Goal: Task Accomplishment & Management: Manage account settings

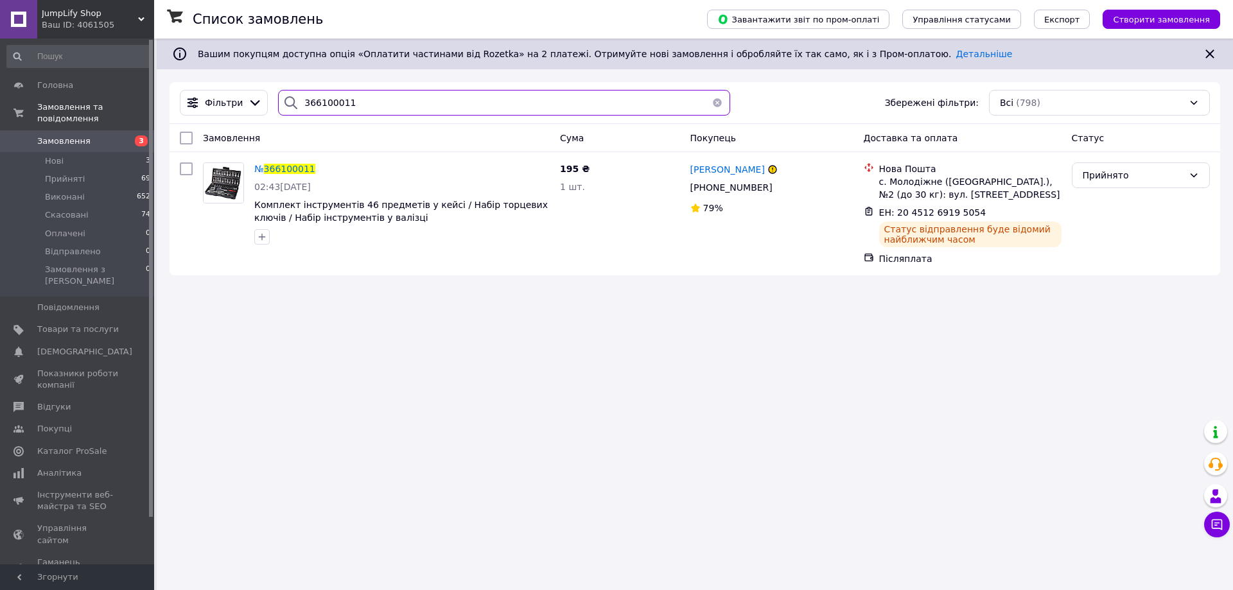
click at [415, 97] on input "366100011" at bounding box center [504, 103] width 452 height 26
click at [409, 102] on input "366100011" at bounding box center [504, 103] width 452 height 26
paste input "9229"
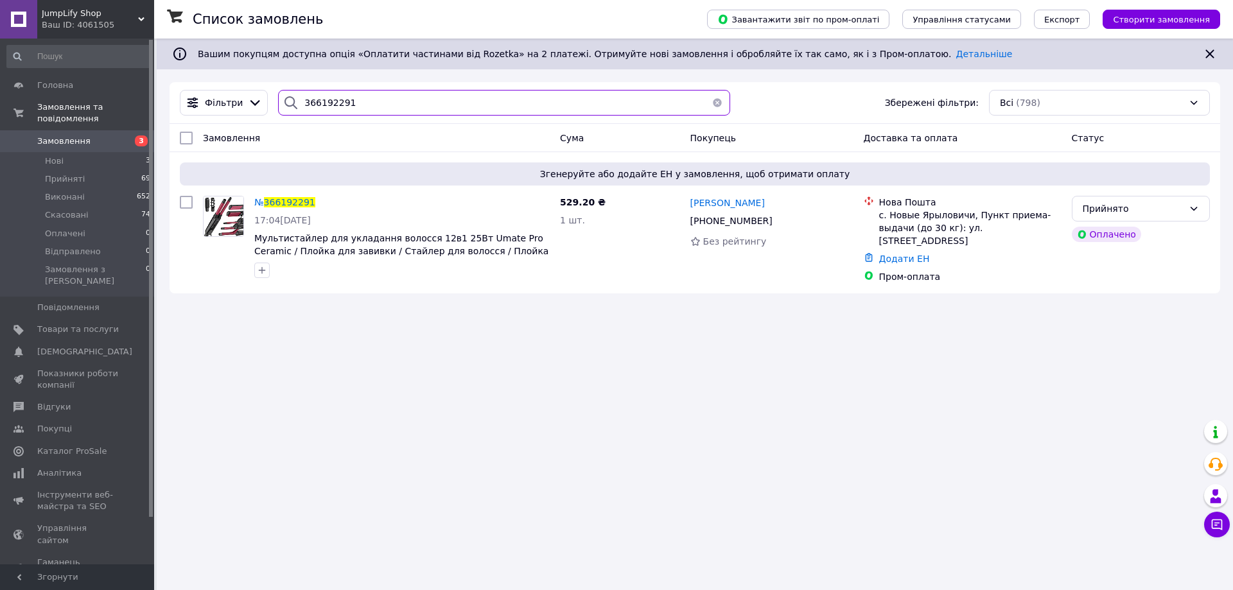
type input "366192291"
click at [708, 101] on button "button" at bounding box center [718, 103] width 26 height 26
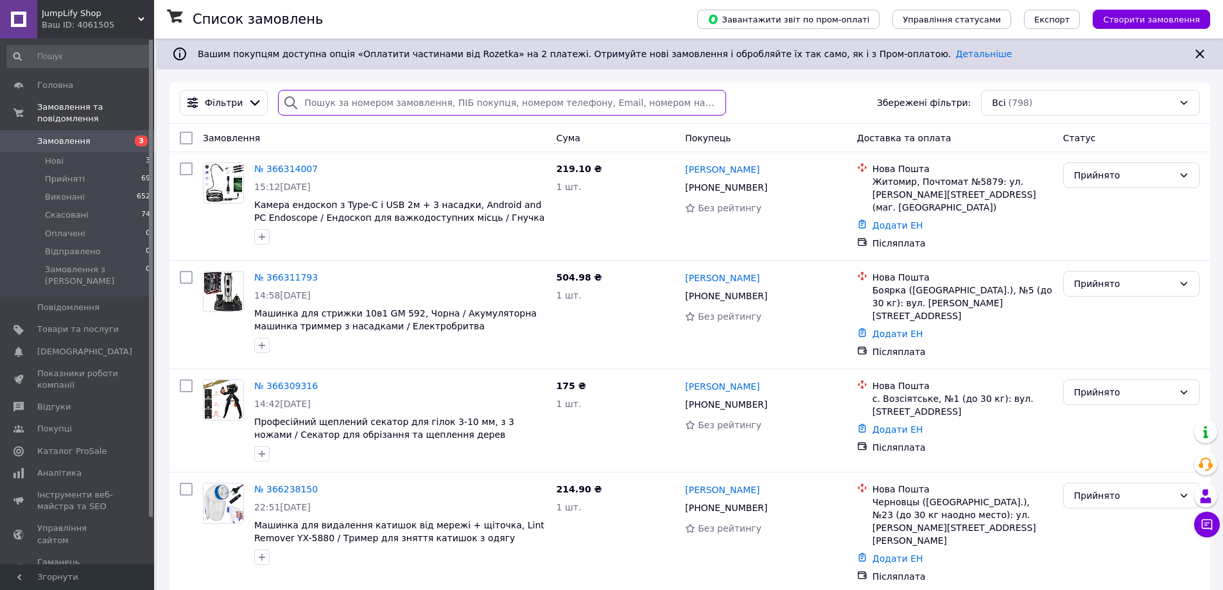
click at [416, 103] on input "search" at bounding box center [502, 103] width 448 height 26
paste input "366186242"
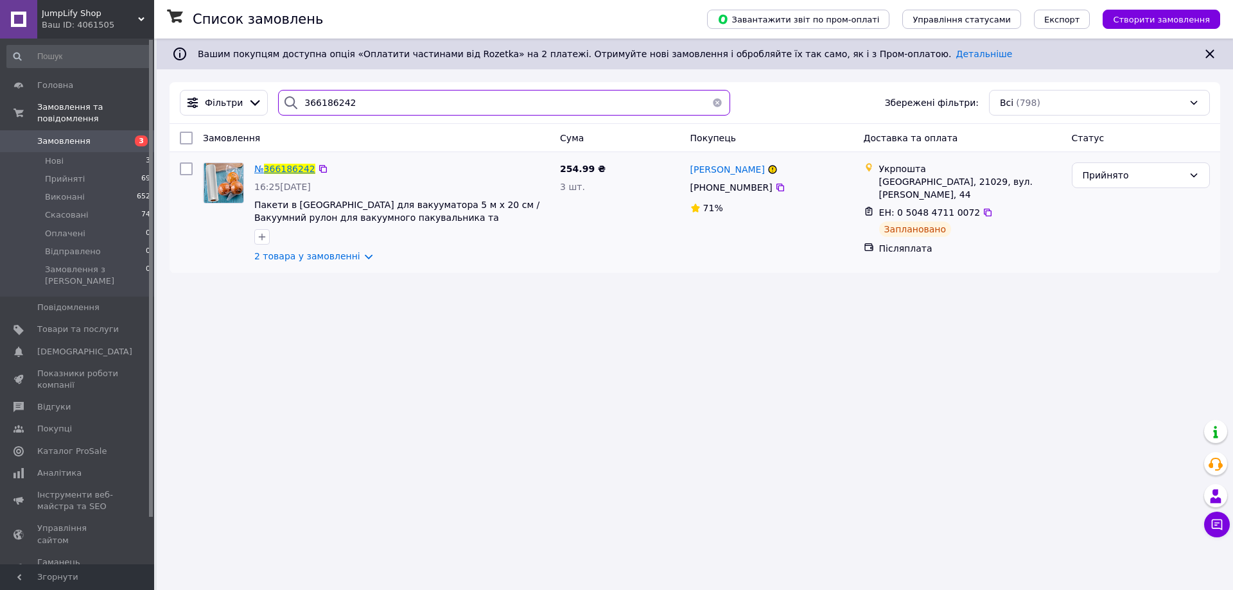
type input "366186242"
click at [290, 168] on span "366186242" at bounding box center [289, 169] width 51 height 10
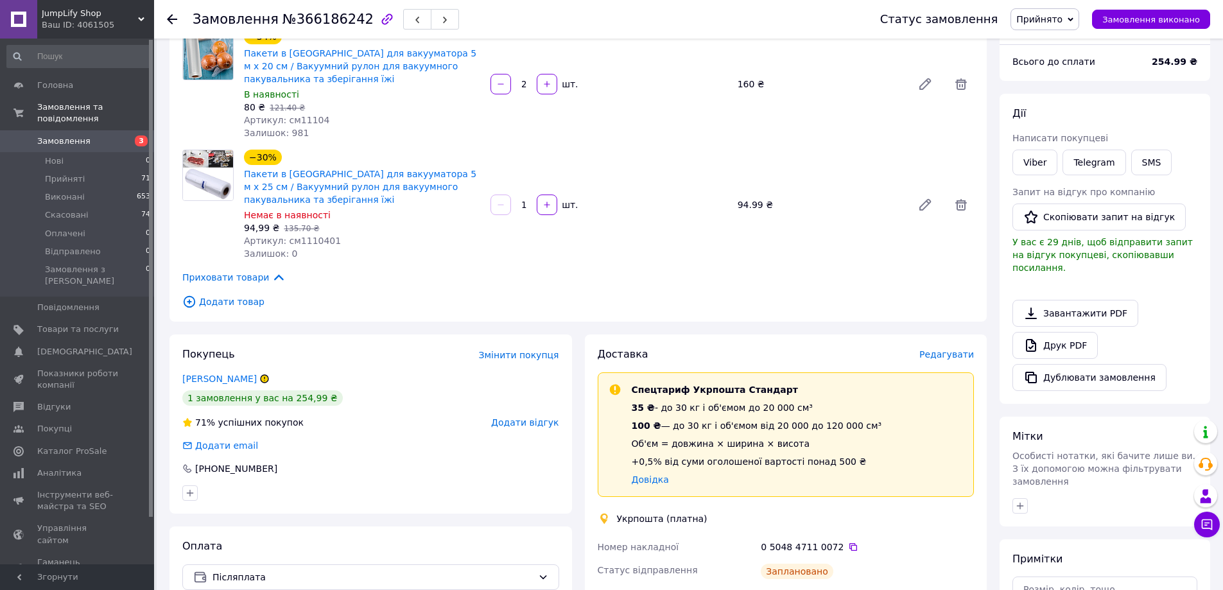
scroll to position [128, 0]
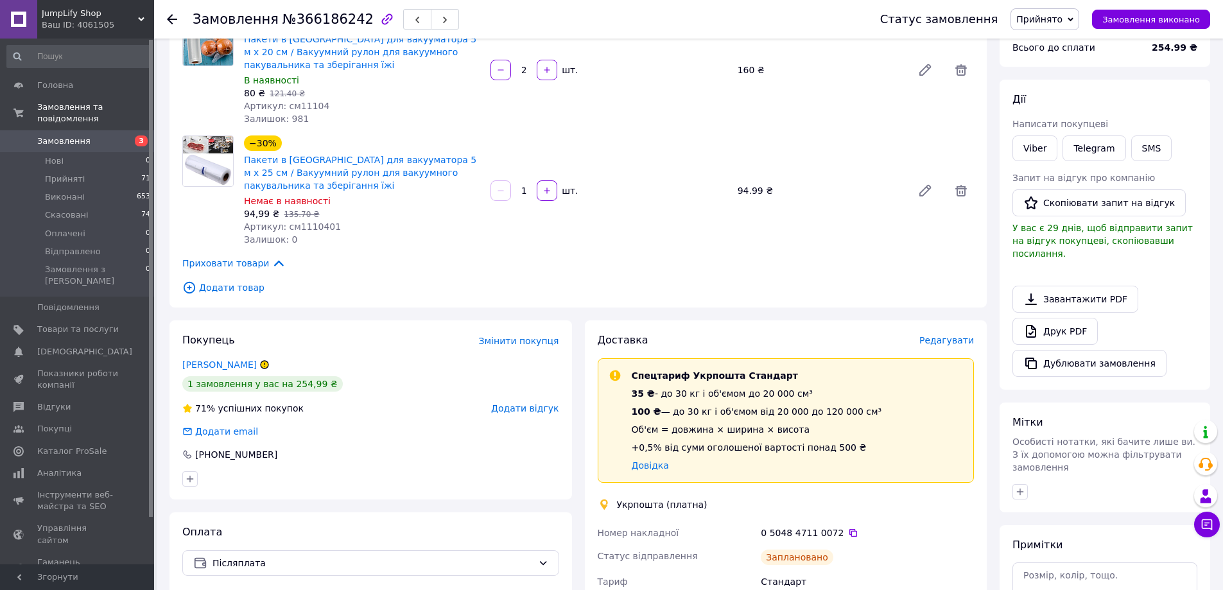
click at [316, 229] on span "Артикул: см1110401" at bounding box center [292, 227] width 97 height 10
copy span "см1110401"
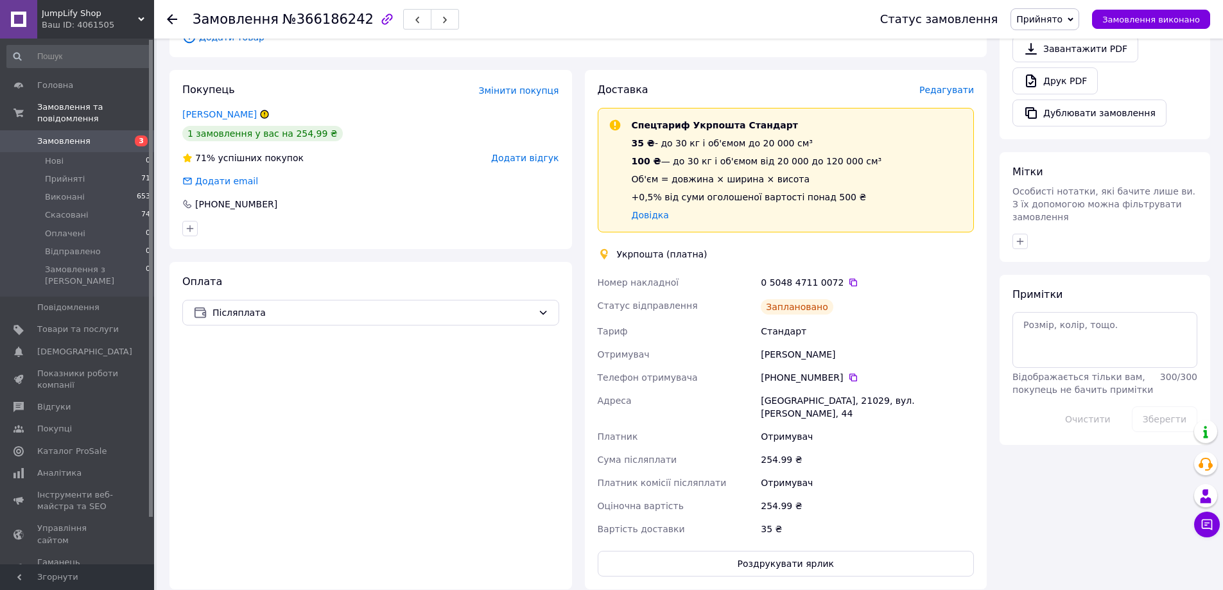
scroll to position [450, 0]
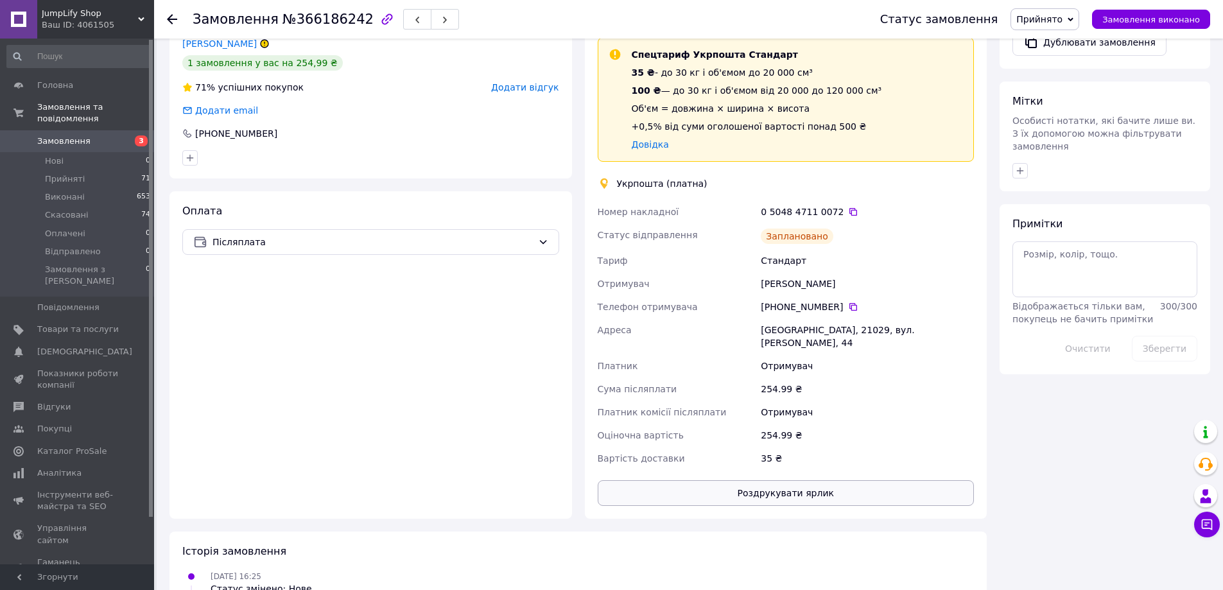
click at [762, 485] on button "Роздрукувати ярлик" at bounding box center [786, 493] width 377 height 26
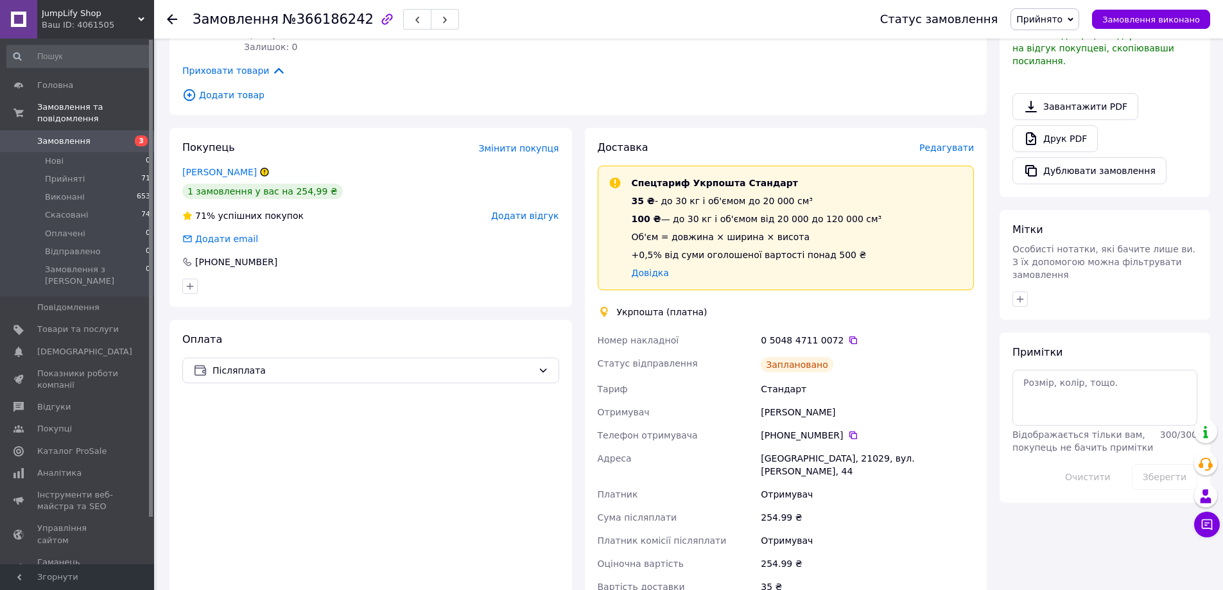
click at [949, 147] on span "Редагувати" at bounding box center [947, 148] width 55 height 10
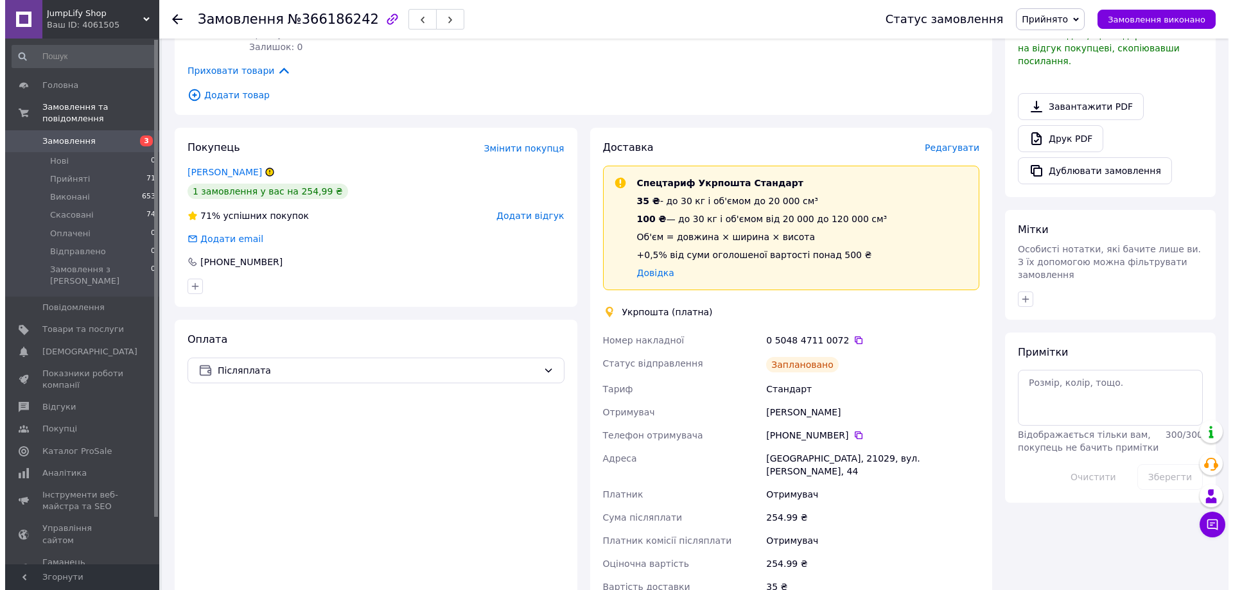
scroll to position [308, 0]
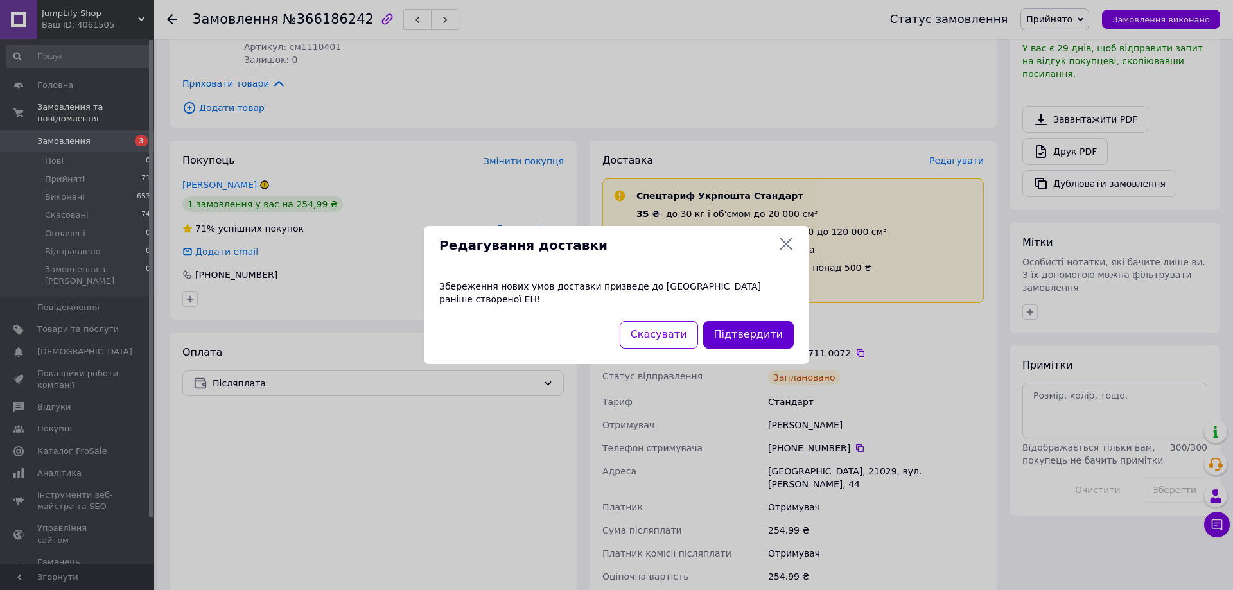
click at [762, 327] on button "Підтвердити" at bounding box center [748, 335] width 91 height 28
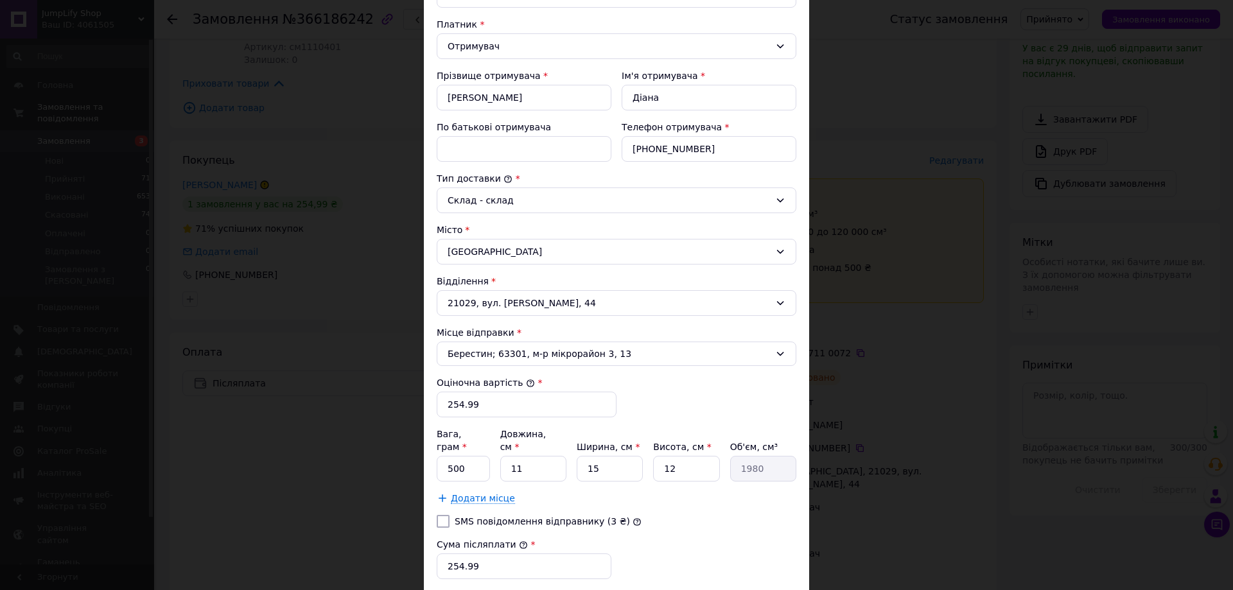
scroll to position [317, 0]
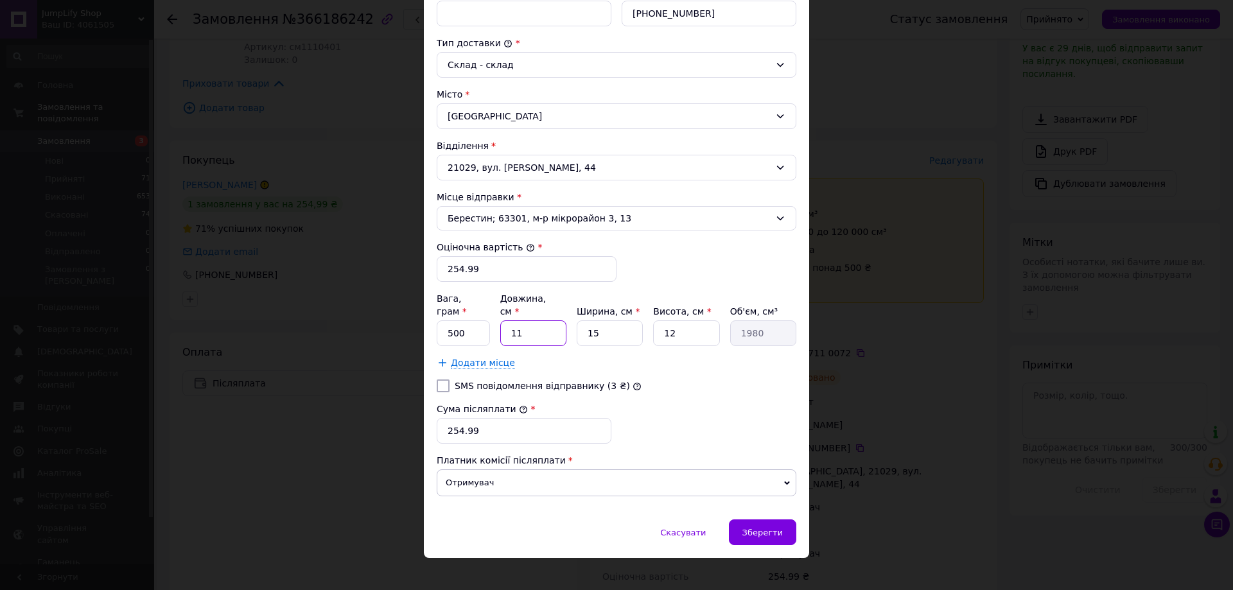
click at [517, 320] on input "11" at bounding box center [533, 333] width 66 height 26
type input "112"
type input "20160"
type input "1124"
type input "202320"
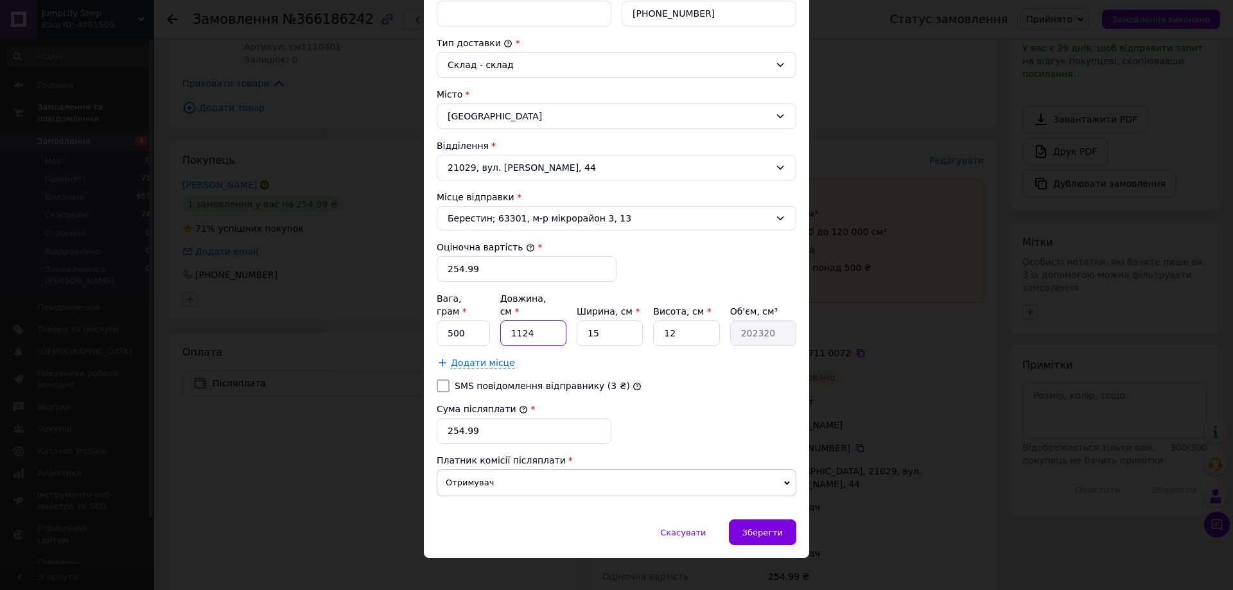
drag, startPoint x: 538, startPoint y: 319, endPoint x: 548, endPoint y: 328, distance: 13.2
click at [503, 323] on input "1124" at bounding box center [533, 333] width 66 height 26
type input "2"
type input "360"
type input "24"
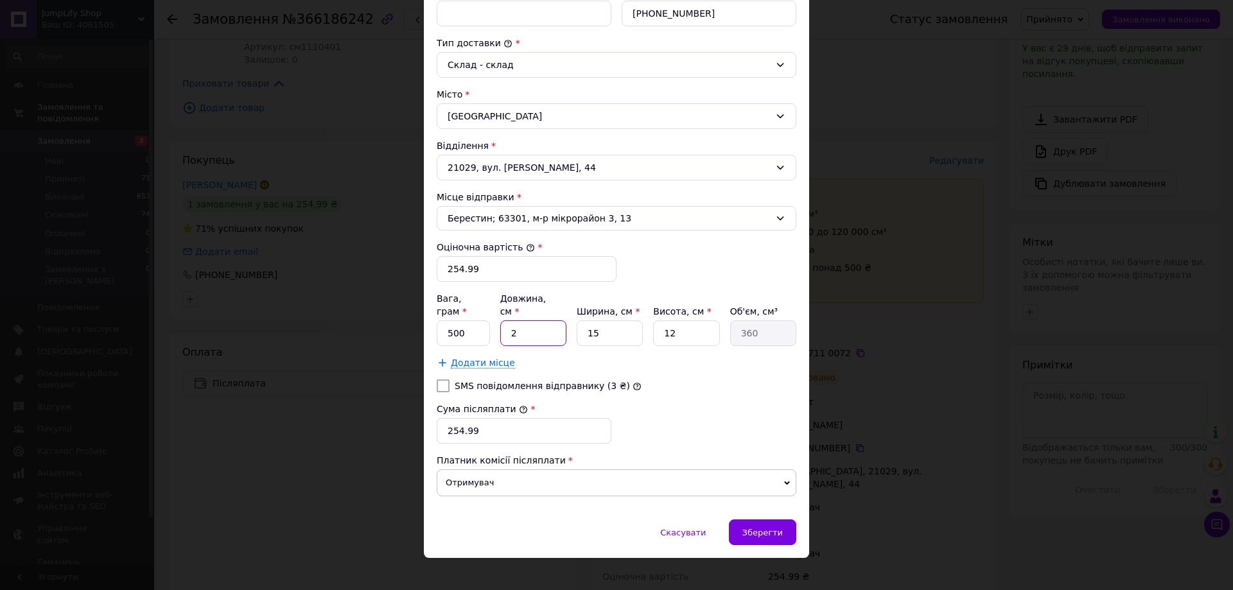
type input "4320"
type input "24"
drag, startPoint x: 627, startPoint y: 319, endPoint x: 570, endPoint y: 329, distance: 57.3
click at [570, 329] on div "Вага, грам * 500 Довжина, см * 24 Ширина, см * 15 Висота, см * 12 Об'єм, см³ 43…" at bounding box center [617, 319] width 360 height 54
type input "1"
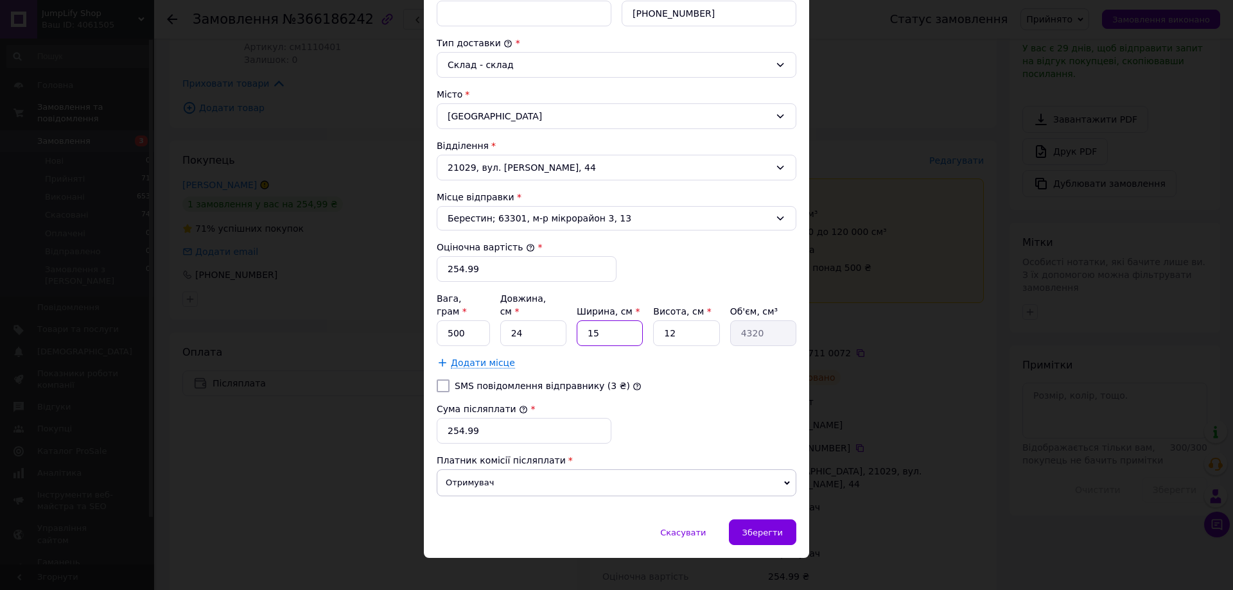
type input "288"
type input "17"
type input "4896"
type input "17"
drag, startPoint x: 681, startPoint y: 320, endPoint x: 651, endPoint y: 321, distance: 29.6
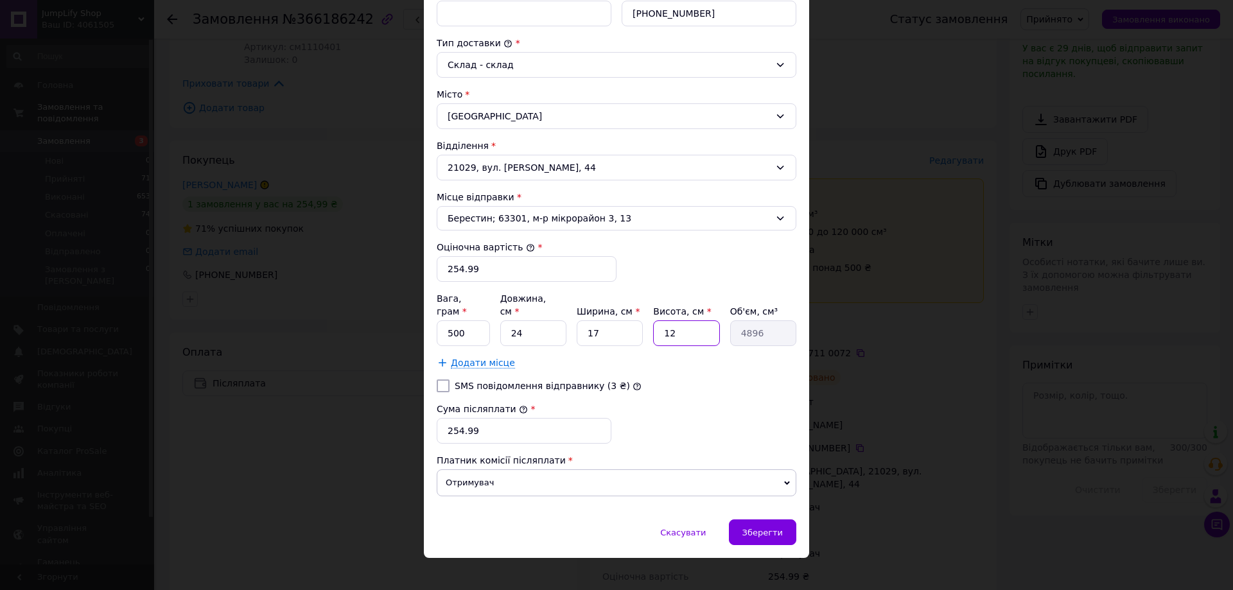
click at [653, 323] on input "12" at bounding box center [686, 333] width 66 height 26
type input "9"
type input "3672"
type input "9"
click at [471, 324] on input "500" at bounding box center [463, 333] width 53 height 26
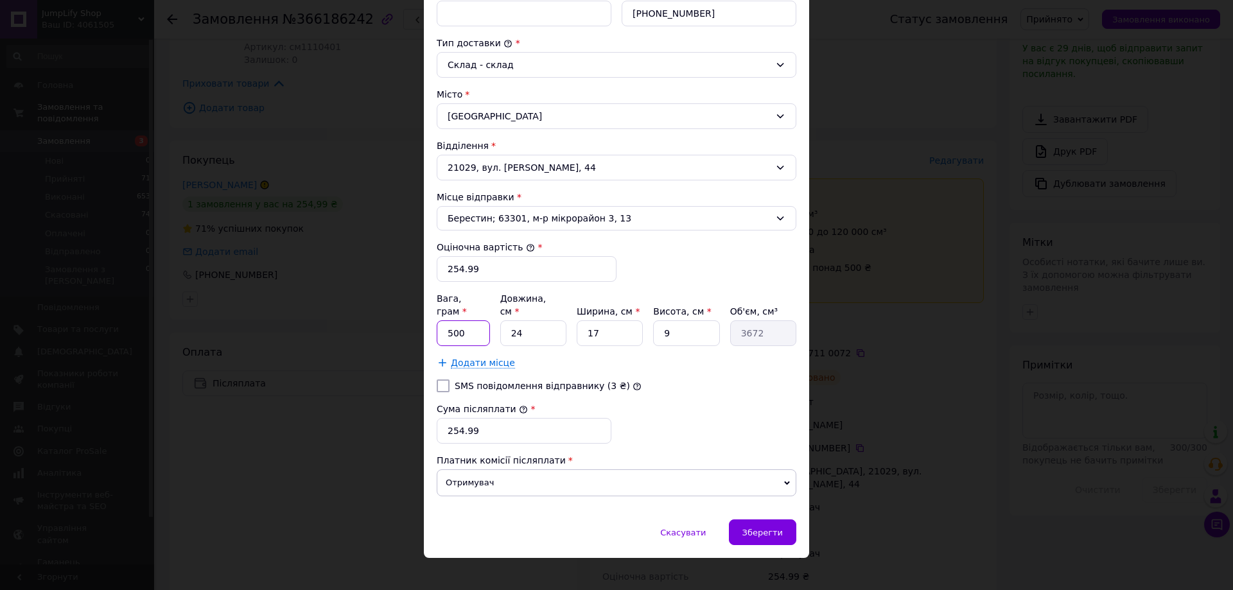
drag, startPoint x: 461, startPoint y: 322, endPoint x: 447, endPoint y: 322, distance: 14.1
click at [447, 322] on input "500" at bounding box center [463, 333] width 53 height 26
click at [448, 322] on input "9" at bounding box center [463, 333] width 53 height 26
type input "494"
click at [760, 528] on span "Зберегти" at bounding box center [762, 533] width 40 height 10
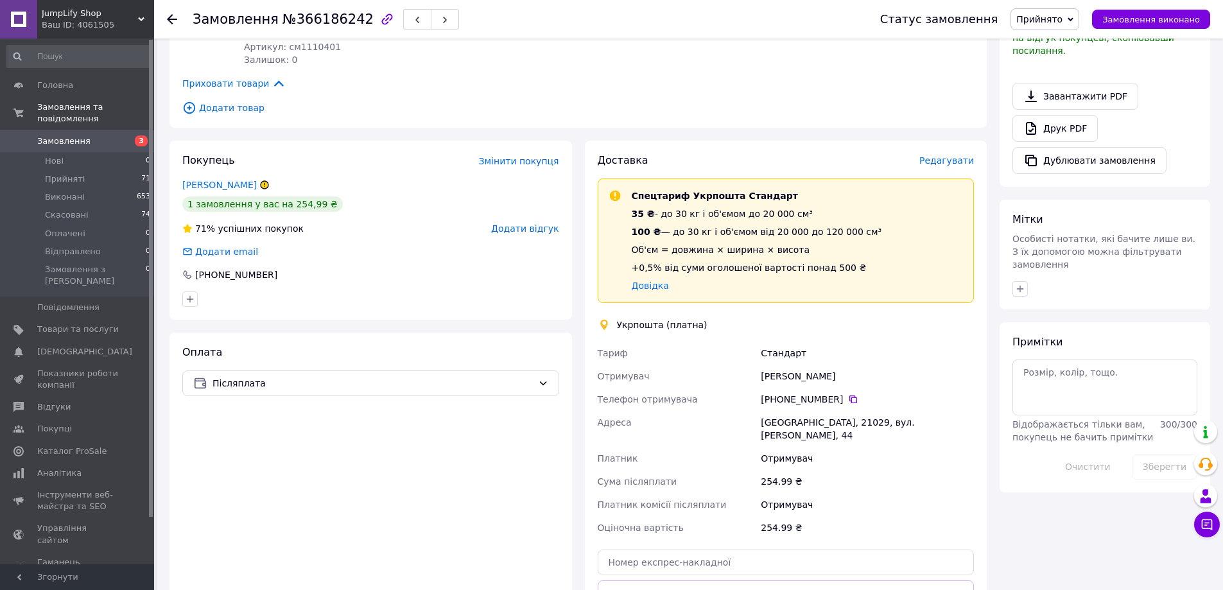
click at [940, 161] on span "Редагувати" at bounding box center [947, 160] width 55 height 10
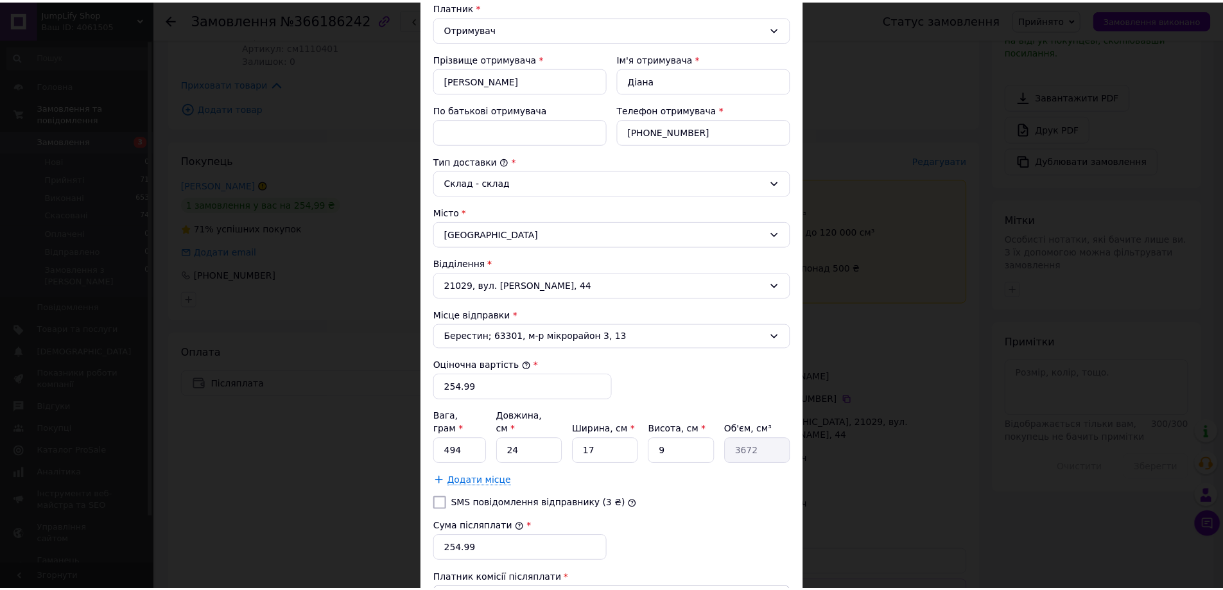
scroll to position [257, 0]
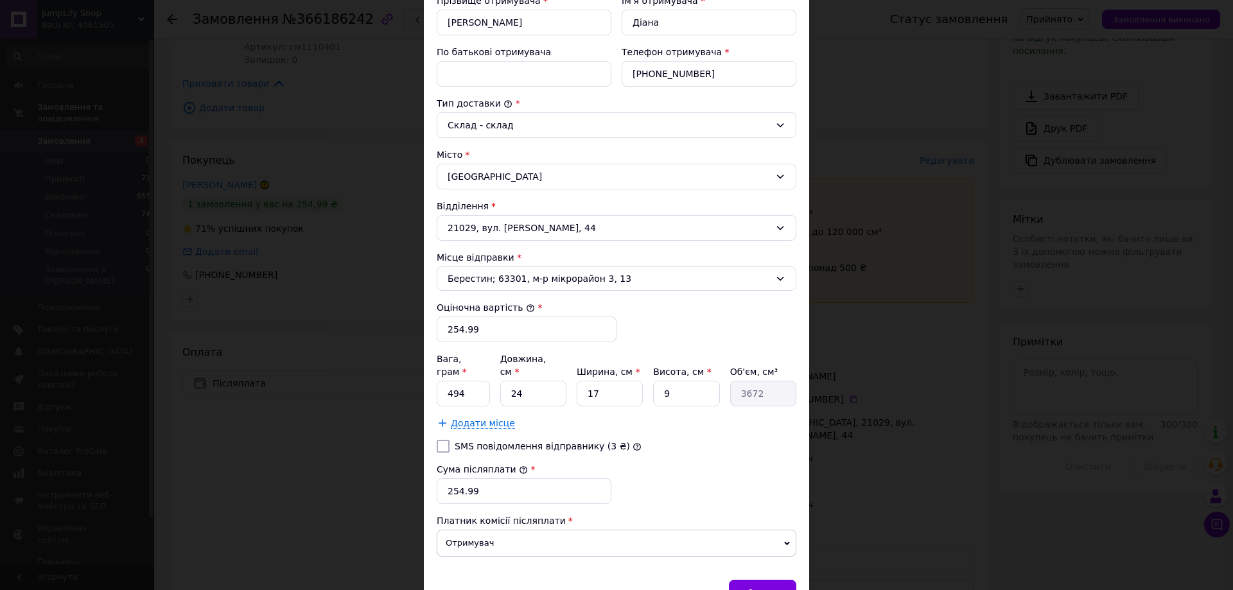
click at [688, 498] on div "[PERSON_NAME] * [PERSON_NAME] * Отримувач Прізвище отримувача * [PERSON_NAME] І…" at bounding box center [617, 229] width 360 height 676
click at [455, 482] on input "254.99" at bounding box center [524, 491] width 175 height 26
drag, startPoint x: 459, startPoint y: 481, endPoint x: 451, endPoint y: 481, distance: 7.1
click at [451, 481] on input "254.99" at bounding box center [524, 491] width 175 height 26
type input "265"
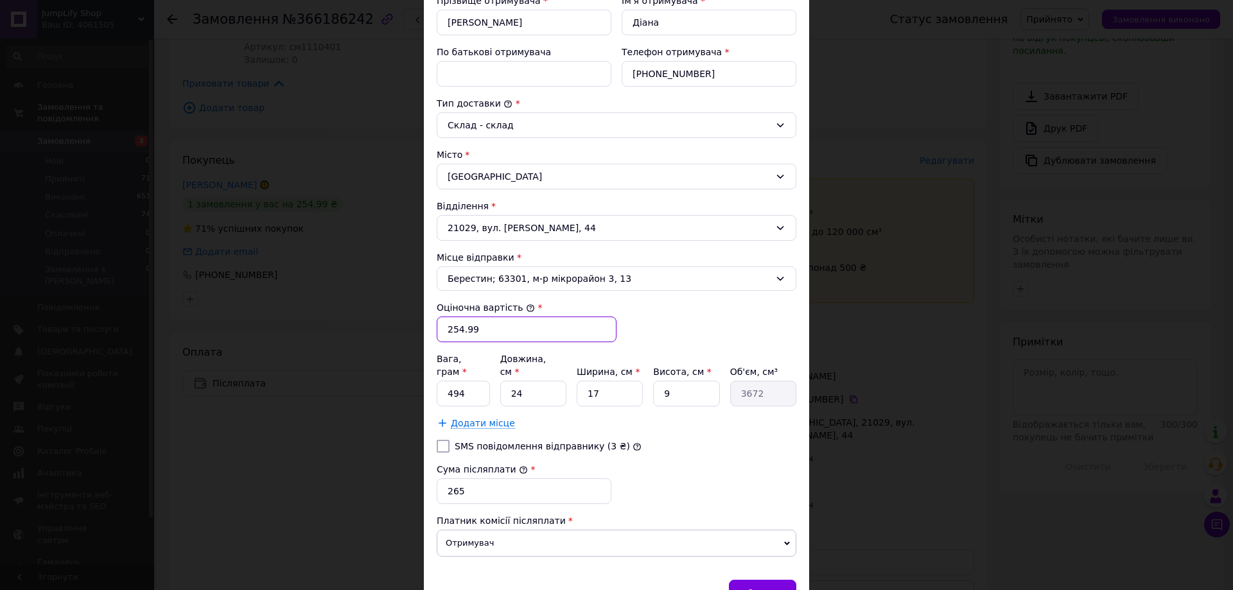
drag, startPoint x: 463, startPoint y: 337, endPoint x: 478, endPoint y: 335, distance: 14.9
click at [453, 339] on input "254.99" at bounding box center [527, 330] width 180 height 26
drag, startPoint x: 470, startPoint y: 337, endPoint x: 453, endPoint y: 339, distance: 17.5
click at [453, 339] on input "254.99" at bounding box center [527, 330] width 180 height 26
type input "265"
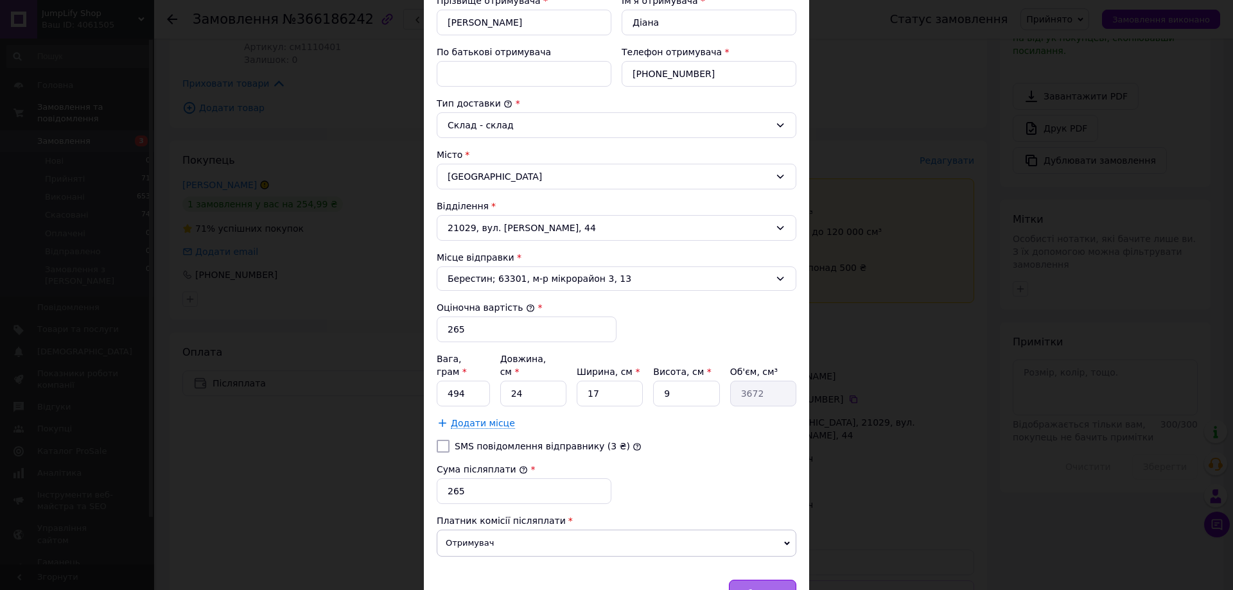
click at [762, 588] on span "Зберегти" at bounding box center [762, 593] width 40 height 10
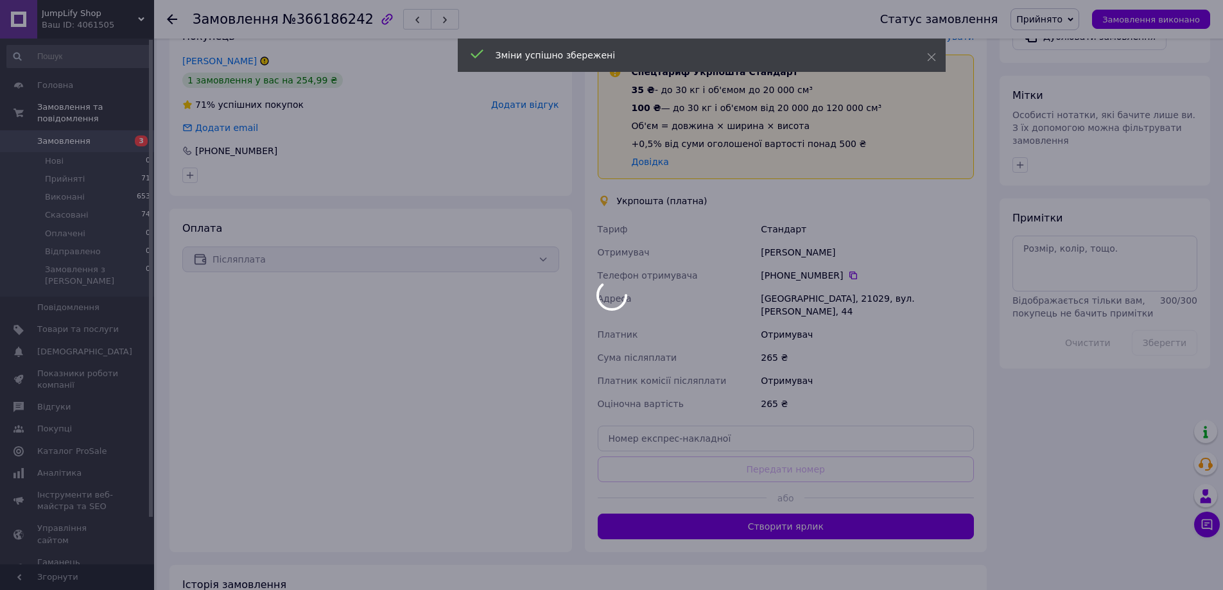
scroll to position [565, 0]
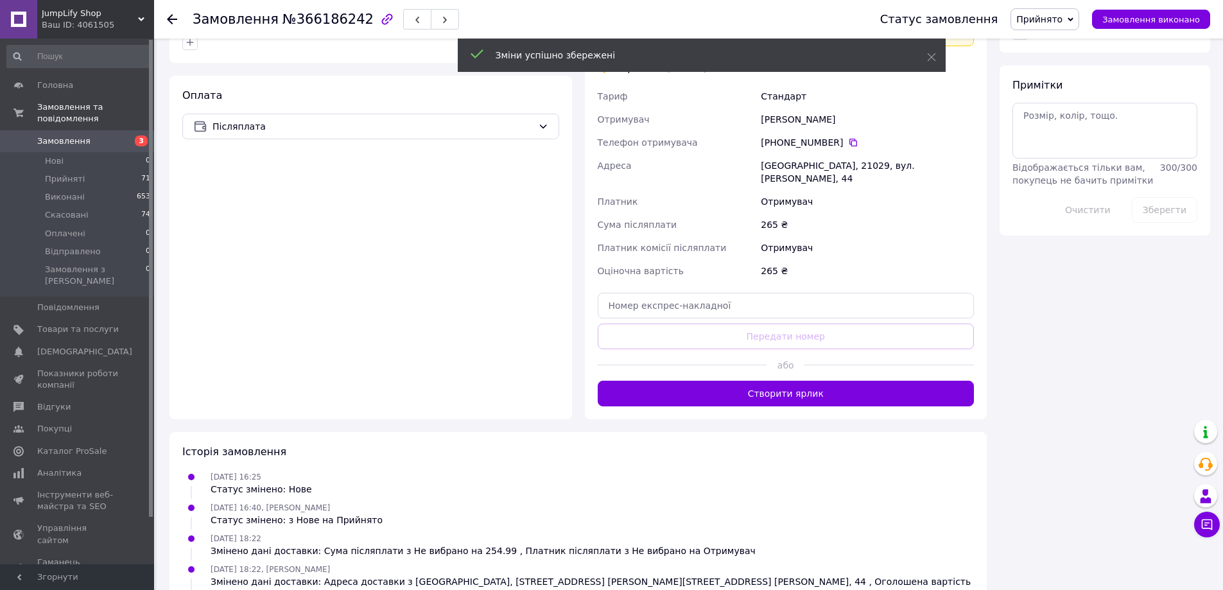
click at [770, 383] on button "Створити ярлик" at bounding box center [786, 394] width 377 height 26
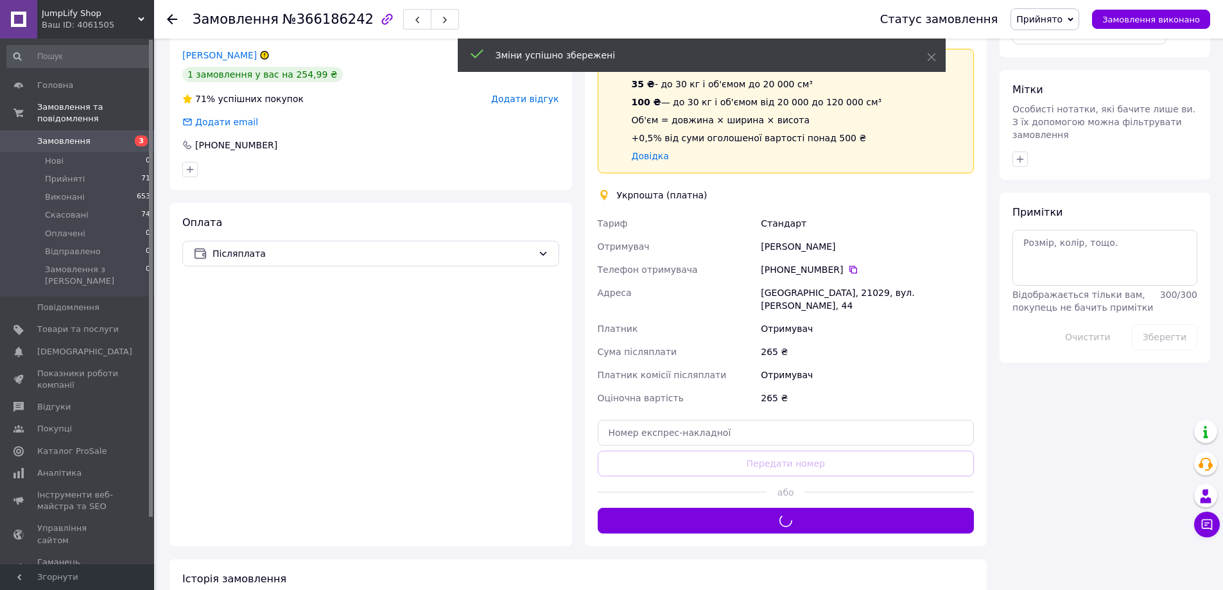
scroll to position [437, 0]
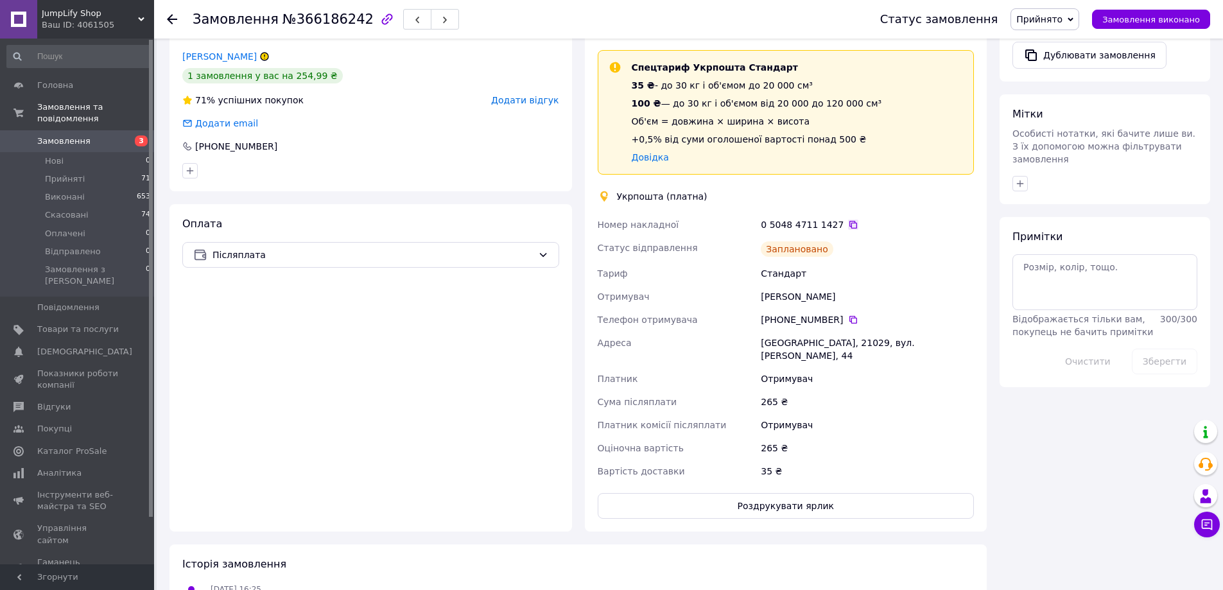
drag, startPoint x: 851, startPoint y: 222, endPoint x: 845, endPoint y: 223, distance: 6.5
click at [850, 223] on div "0 5048 4711 1427" at bounding box center [867, 224] width 213 height 13
click at [850, 223] on icon at bounding box center [854, 225] width 8 height 8
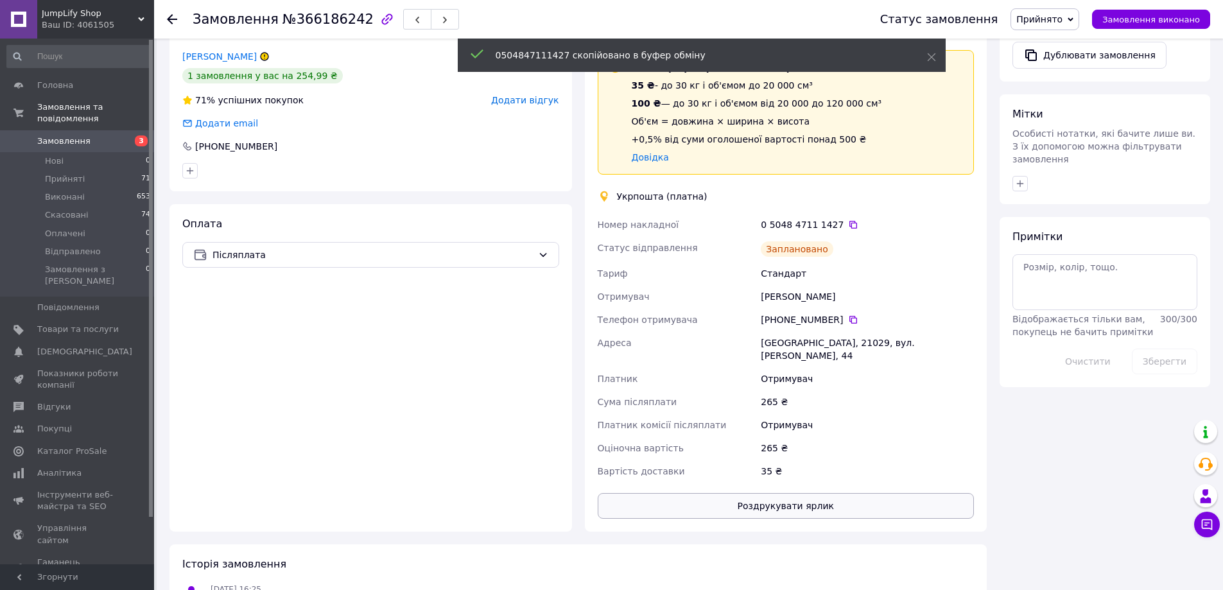
click at [780, 494] on button "Роздрукувати ярлик" at bounding box center [786, 506] width 377 height 26
